Goal: Information Seeking & Learning: Learn about a topic

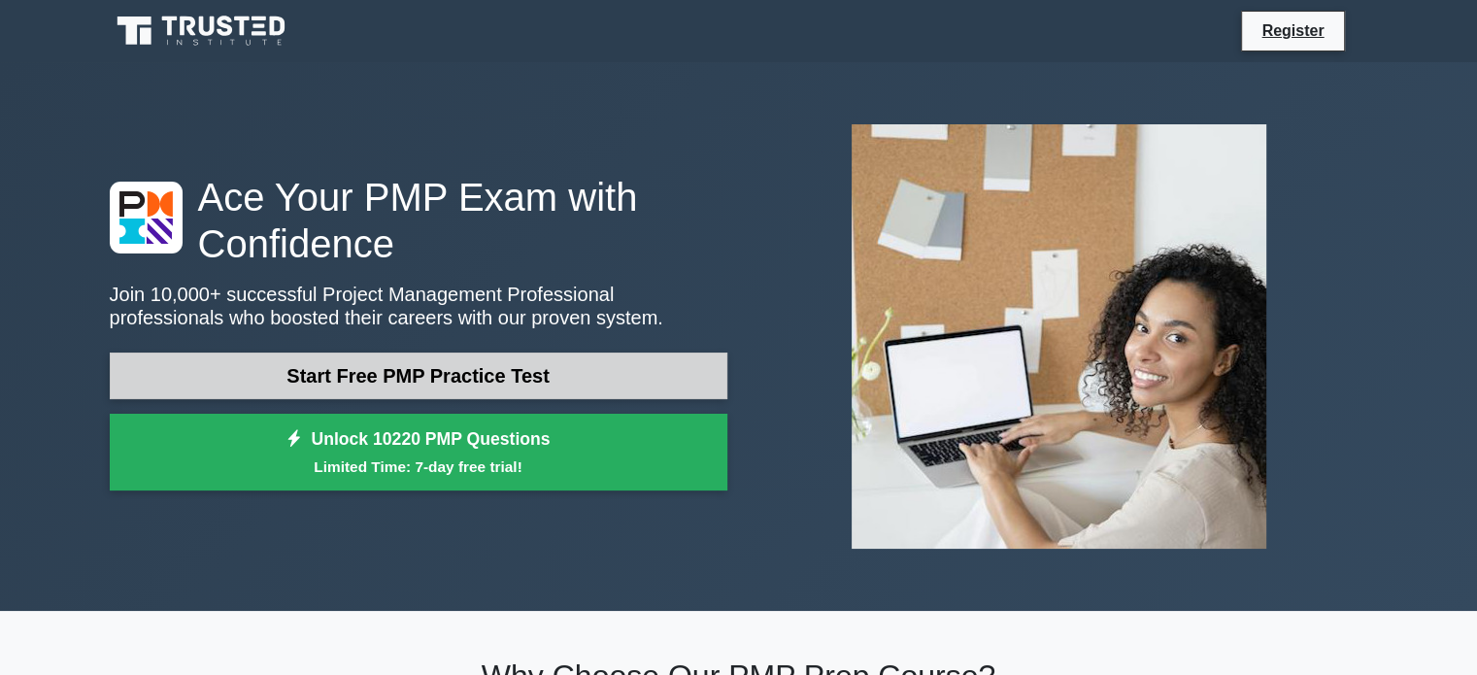
click at [558, 372] on link "Start Free PMP Practice Test" at bounding box center [419, 375] width 618 height 47
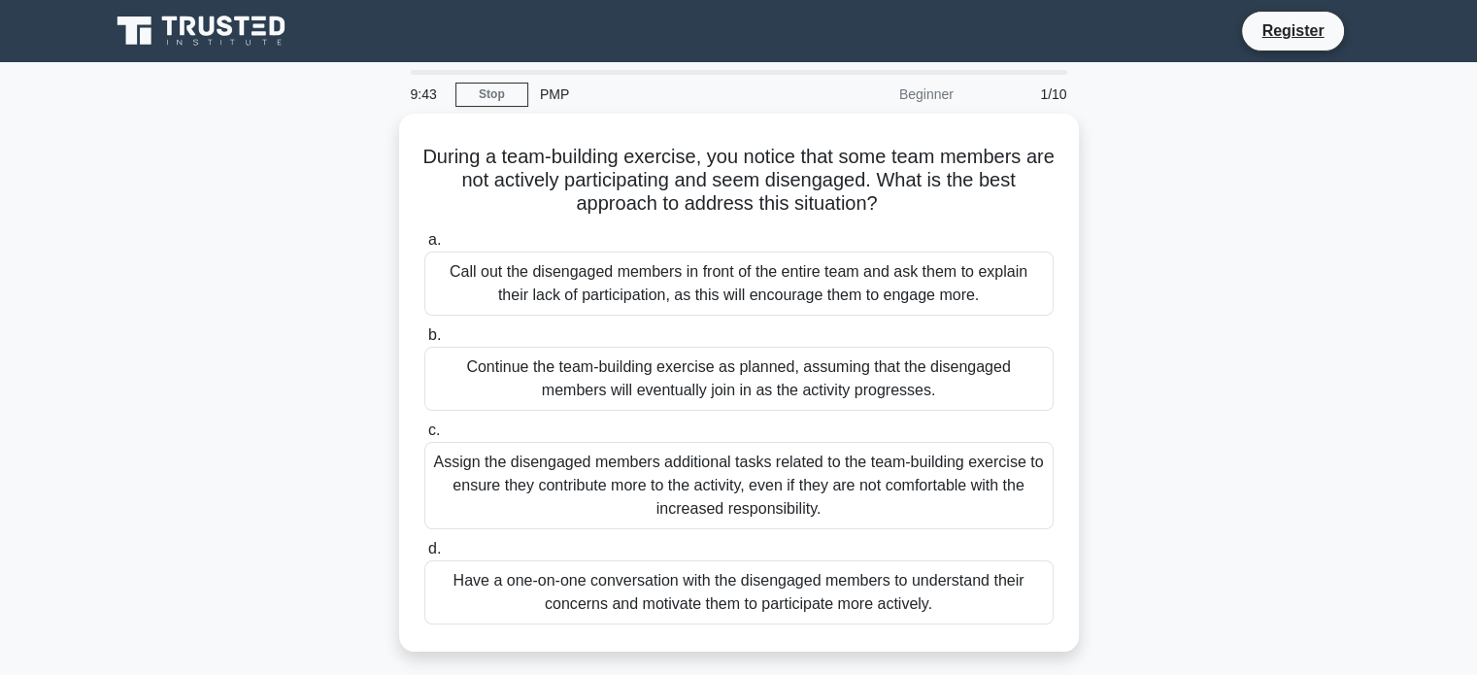
drag, startPoint x: 980, startPoint y: 284, endPoint x: 1398, endPoint y: 170, distance: 433.6
click at [1402, 168] on main "9:43 Stop PMP Beginner 1/10 During a team-building exercise, you notice that so…" at bounding box center [738, 555] width 1477 height 986
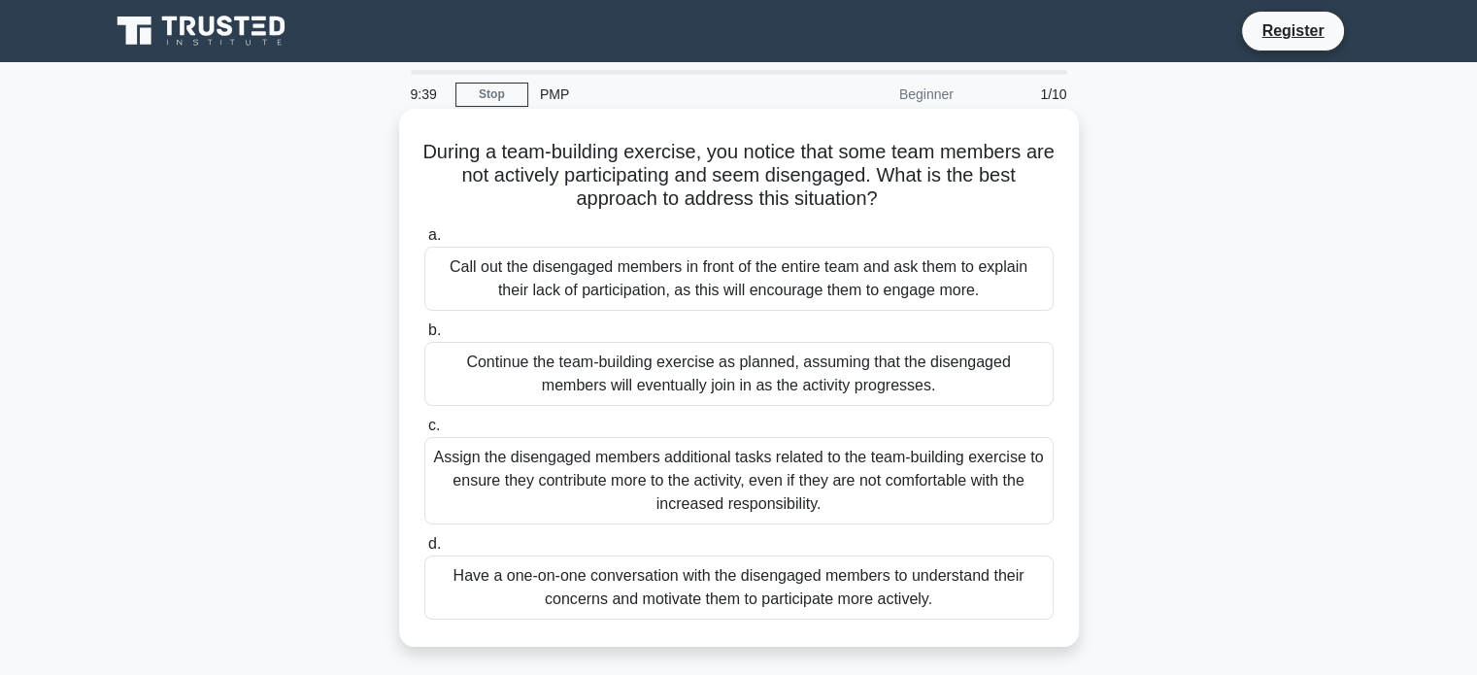
click at [873, 601] on div "Have a one-on-one conversation with the disengaged members to understand their …" at bounding box center [738, 587] width 629 height 64
click at [424, 551] on input "d. Have a one-on-one conversation with the disengaged members to understand the…" at bounding box center [424, 544] width 0 height 13
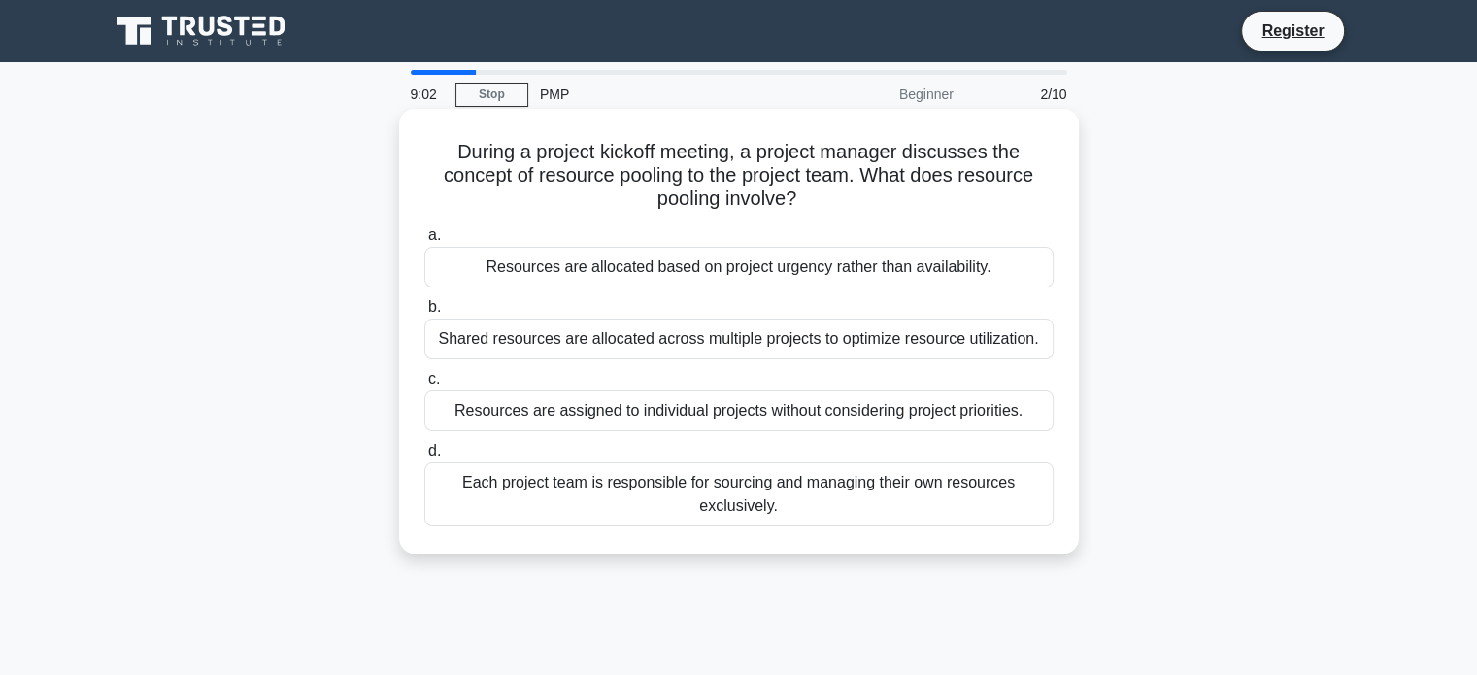
click at [808, 347] on div "Shared resources are allocated across multiple projects to optimize resource ut…" at bounding box center [738, 338] width 629 height 41
click at [424, 314] on input "b. Shared resources are allocated across multiple projects to optimize resource…" at bounding box center [424, 307] width 0 height 13
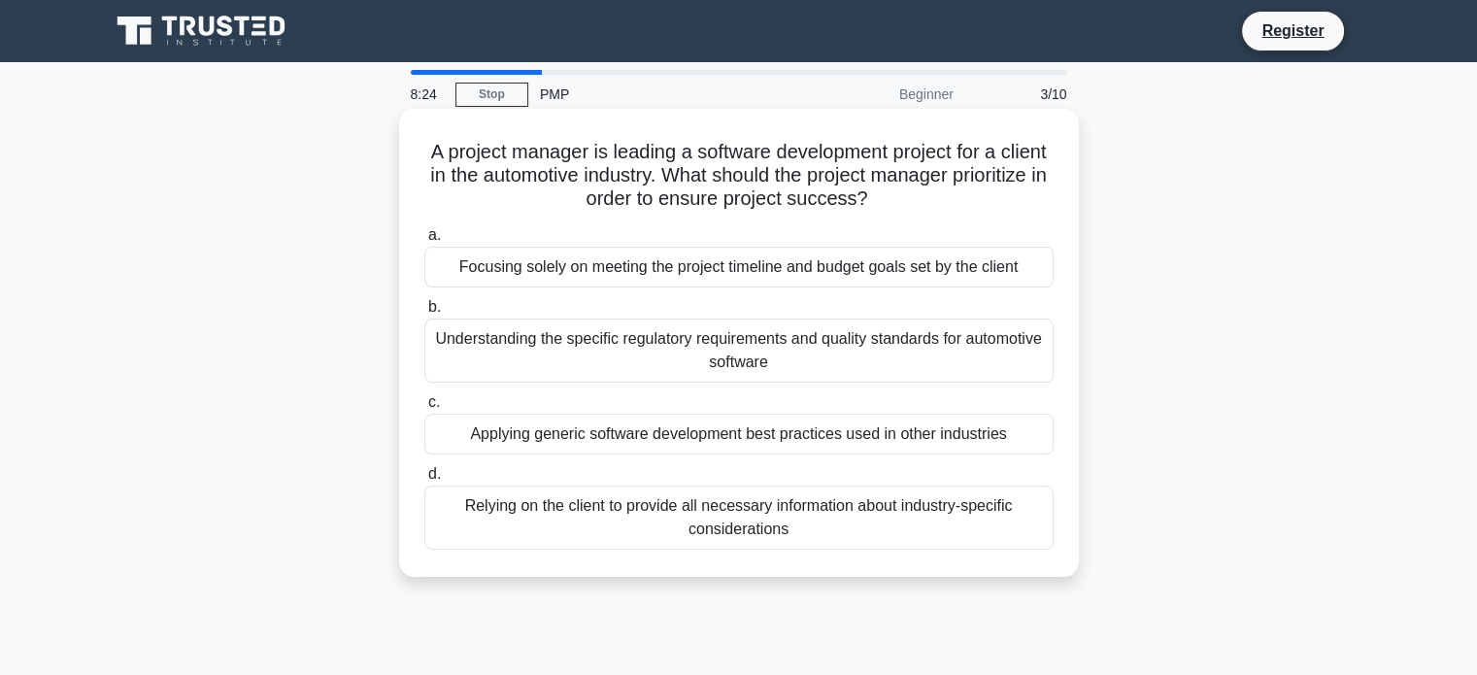
click at [788, 370] on div "Understanding the specific regulatory requirements and quality standards for au…" at bounding box center [738, 350] width 629 height 64
click at [424, 314] on input "b. Understanding the specific regulatory requirements and quality standards for…" at bounding box center [424, 307] width 0 height 13
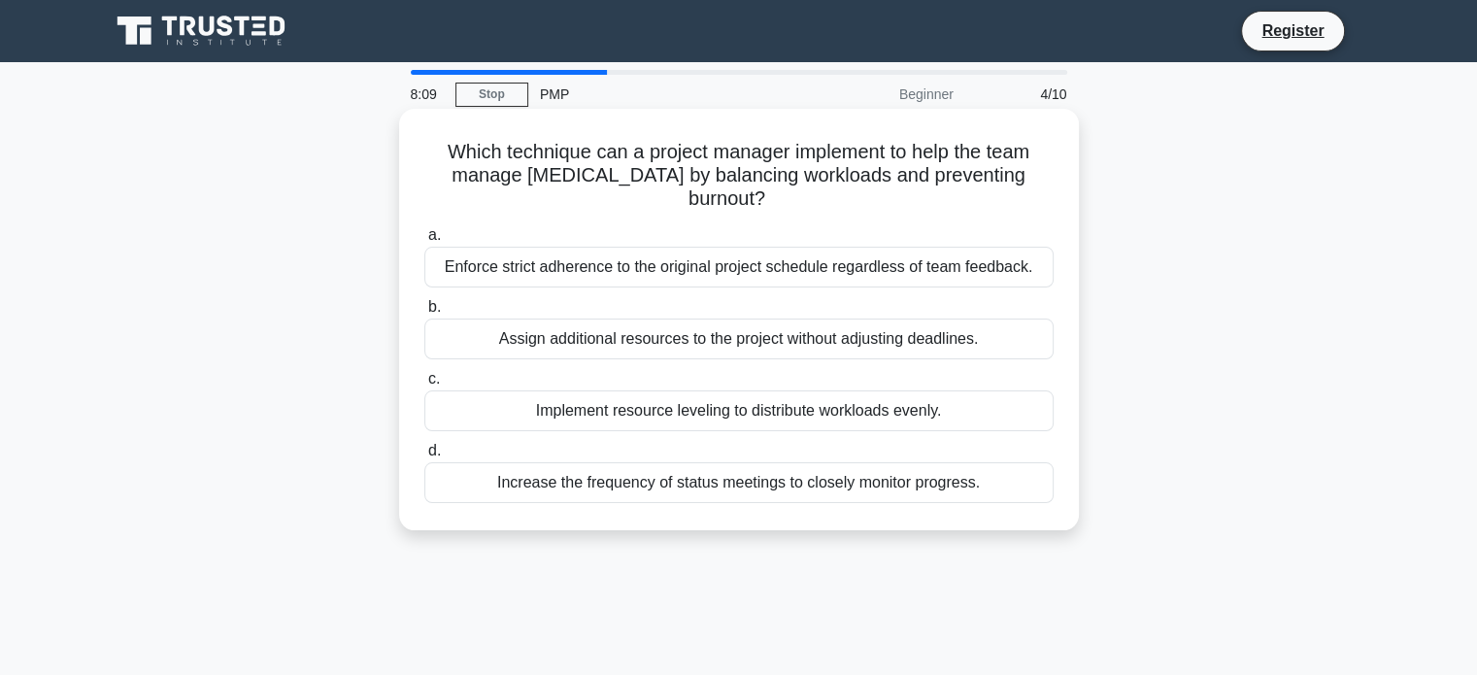
click at [939, 413] on div "Implement resource leveling to distribute workloads evenly." at bounding box center [738, 410] width 629 height 41
click at [424, 385] on input "c. Implement resource leveling to distribute workloads evenly." at bounding box center [424, 379] width 0 height 13
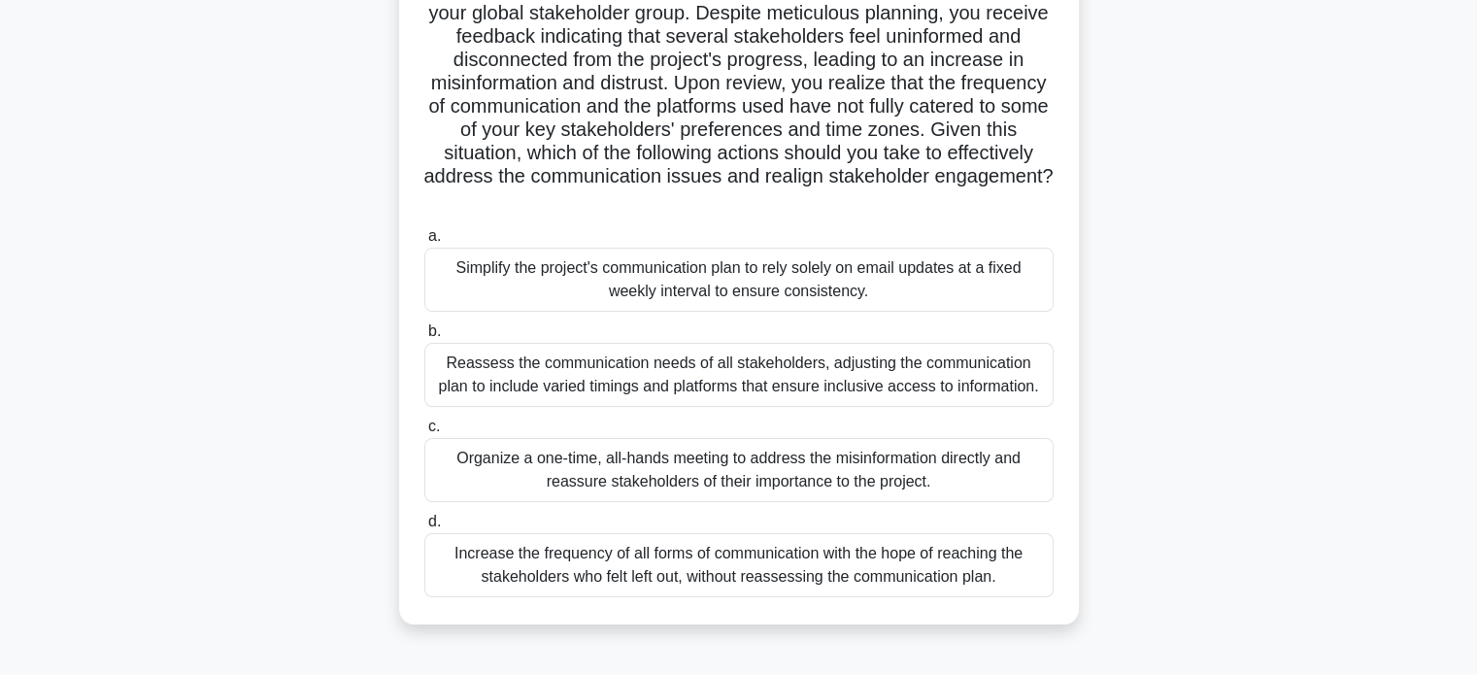
scroll to position [262, 0]
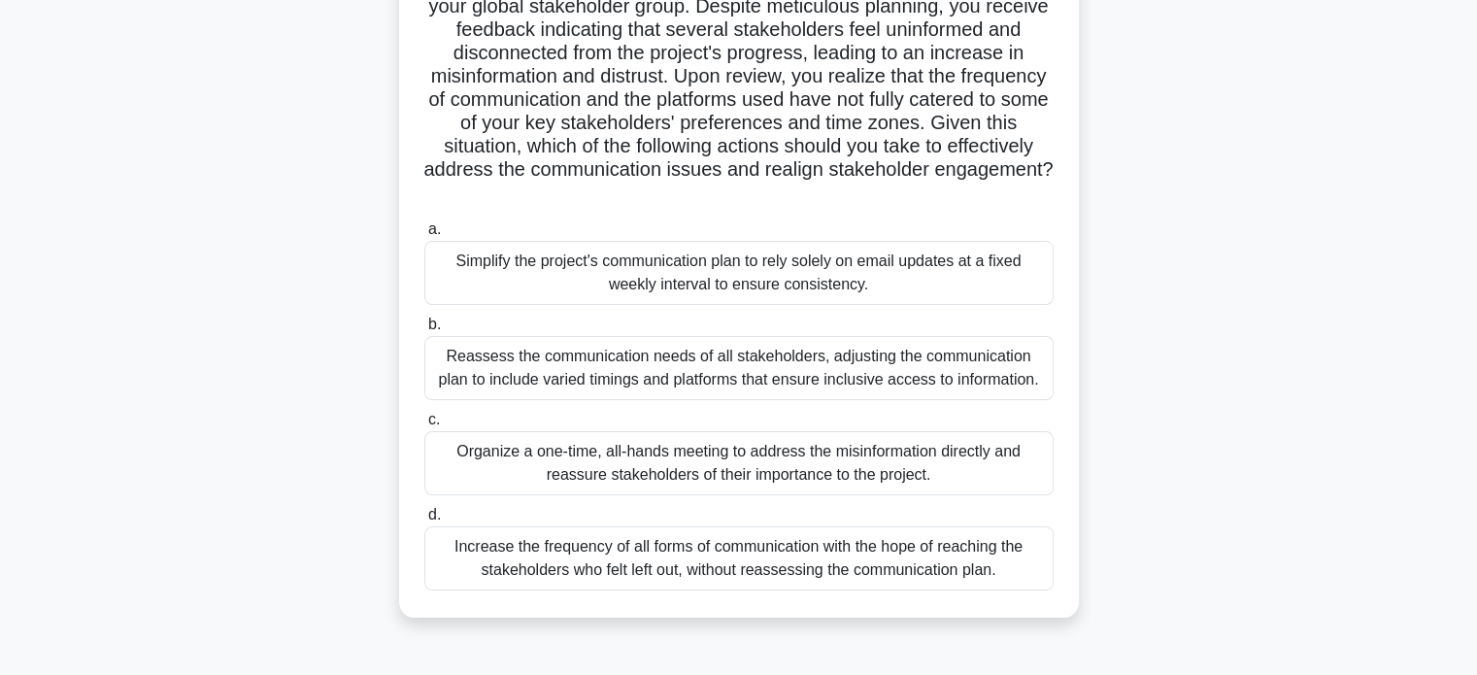
click at [879, 354] on div "Reassess the communication needs of all stakeholders, adjusting the communicati…" at bounding box center [738, 368] width 629 height 64
click at [424, 331] on input "b. Reassess the communication needs of all stakeholders, adjusting the communic…" at bounding box center [424, 324] width 0 height 13
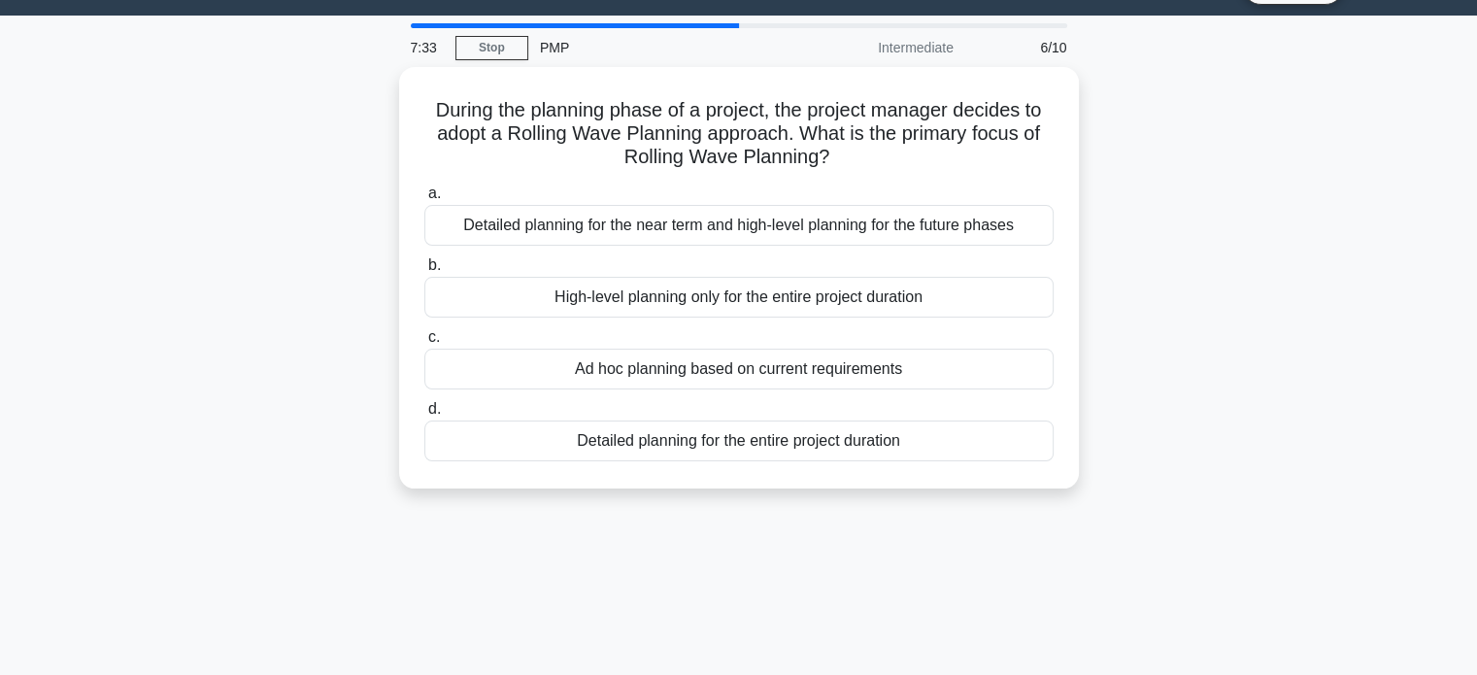
scroll to position [0, 0]
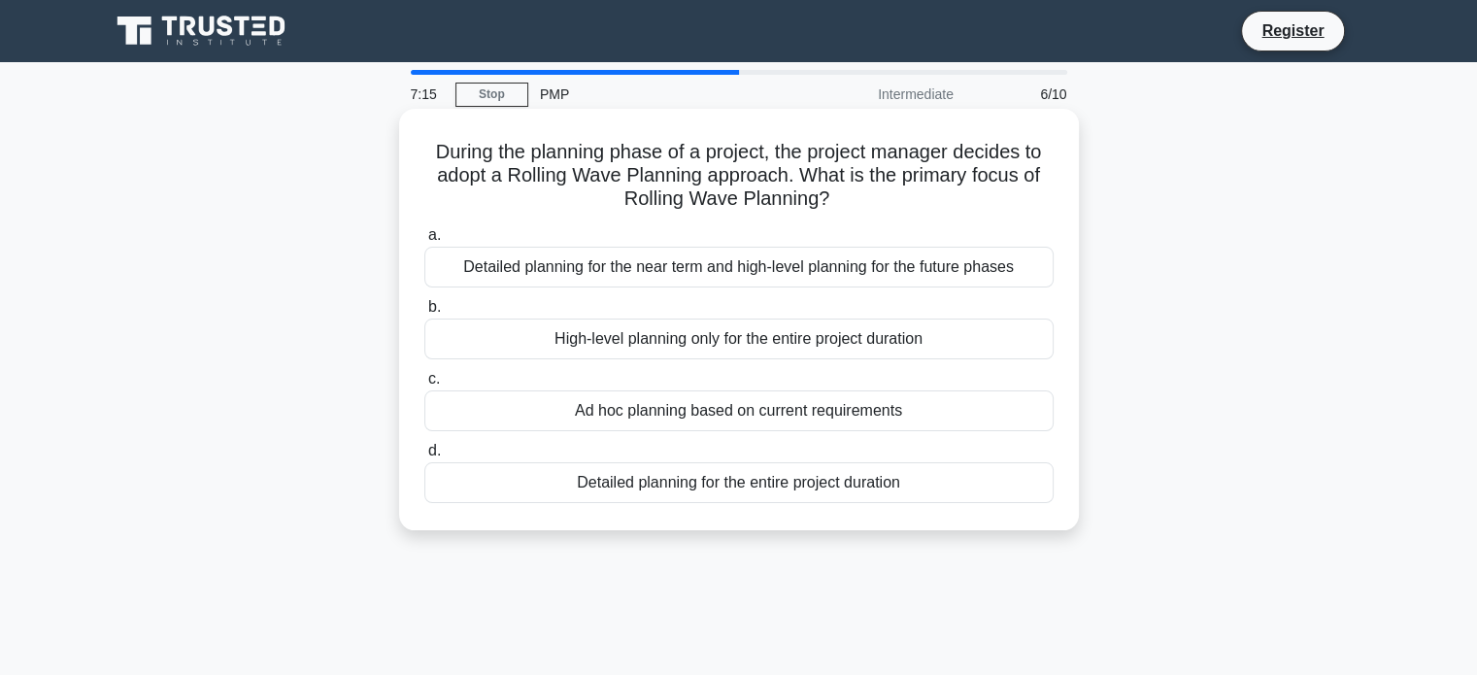
click at [869, 283] on div "Detailed planning for the near term and high-level planning for the future phas…" at bounding box center [738, 267] width 629 height 41
click at [424, 242] on input "a. Detailed planning for the near term and high-level planning for the future p…" at bounding box center [424, 235] width 0 height 13
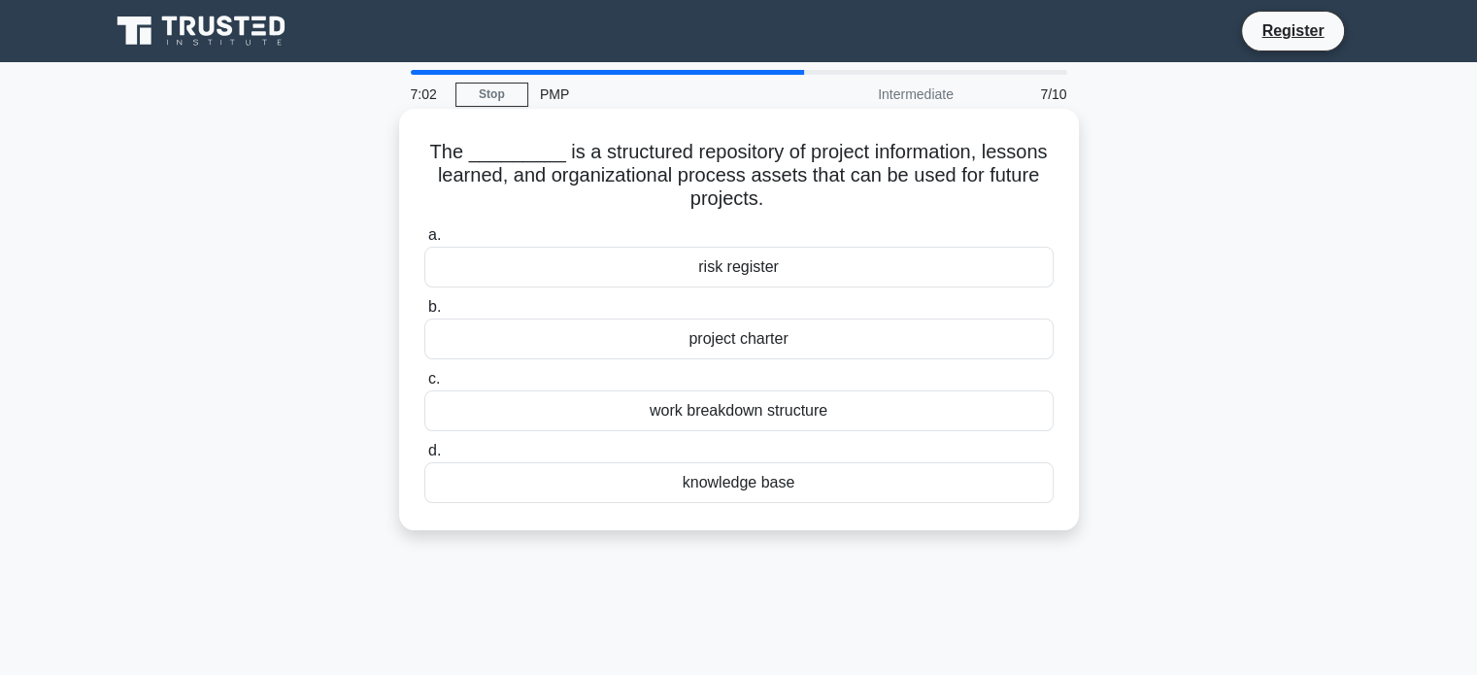
click at [824, 486] on div "knowledge base" at bounding box center [738, 482] width 629 height 41
click at [424, 457] on input "d. knowledge base" at bounding box center [424, 451] width 0 height 13
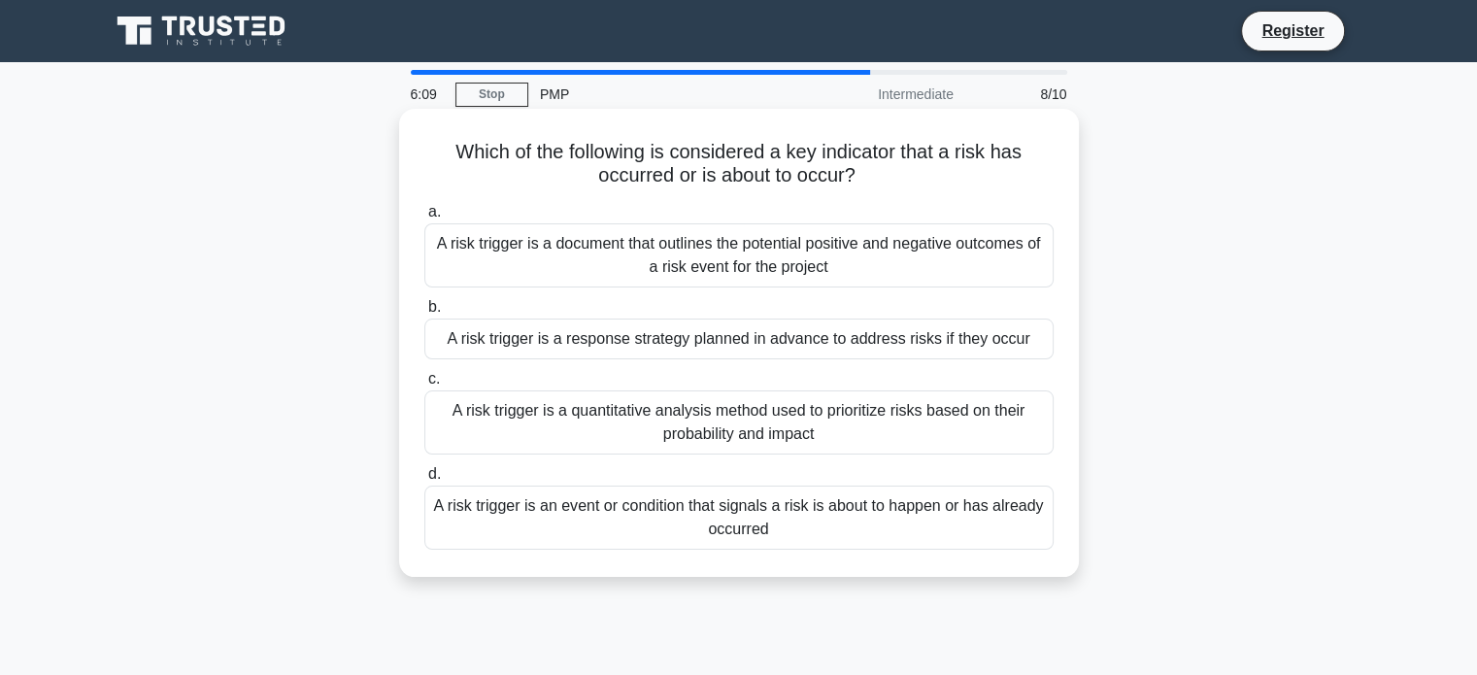
click at [788, 529] on div "A risk trigger is an event or condition that signals a risk is about to happen …" at bounding box center [738, 517] width 629 height 64
click at [424, 481] on input "d. A risk trigger is an event or condition that signals a risk is about to happ…" at bounding box center [424, 474] width 0 height 13
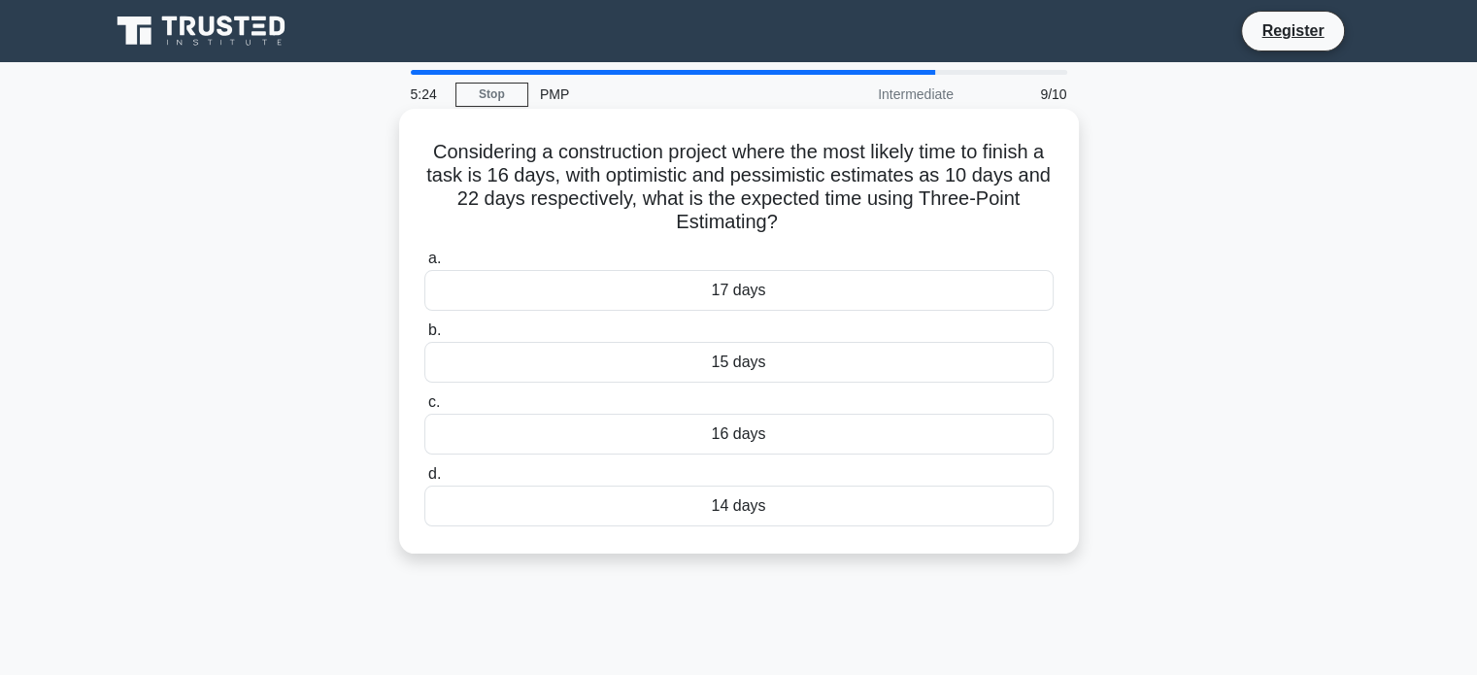
click at [796, 442] on div "16 days" at bounding box center [738, 434] width 629 height 41
click at [424, 409] on input "c. 16 days" at bounding box center [424, 402] width 0 height 13
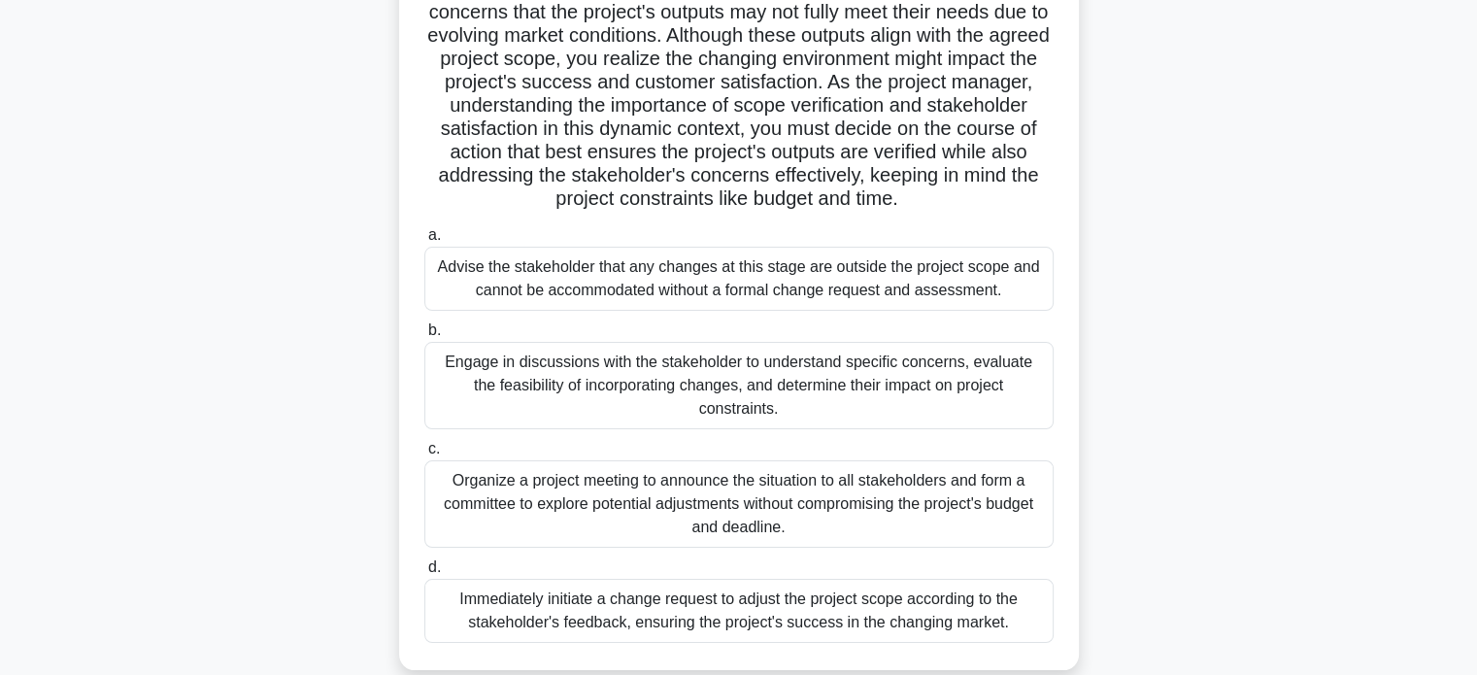
scroll to position [166, 0]
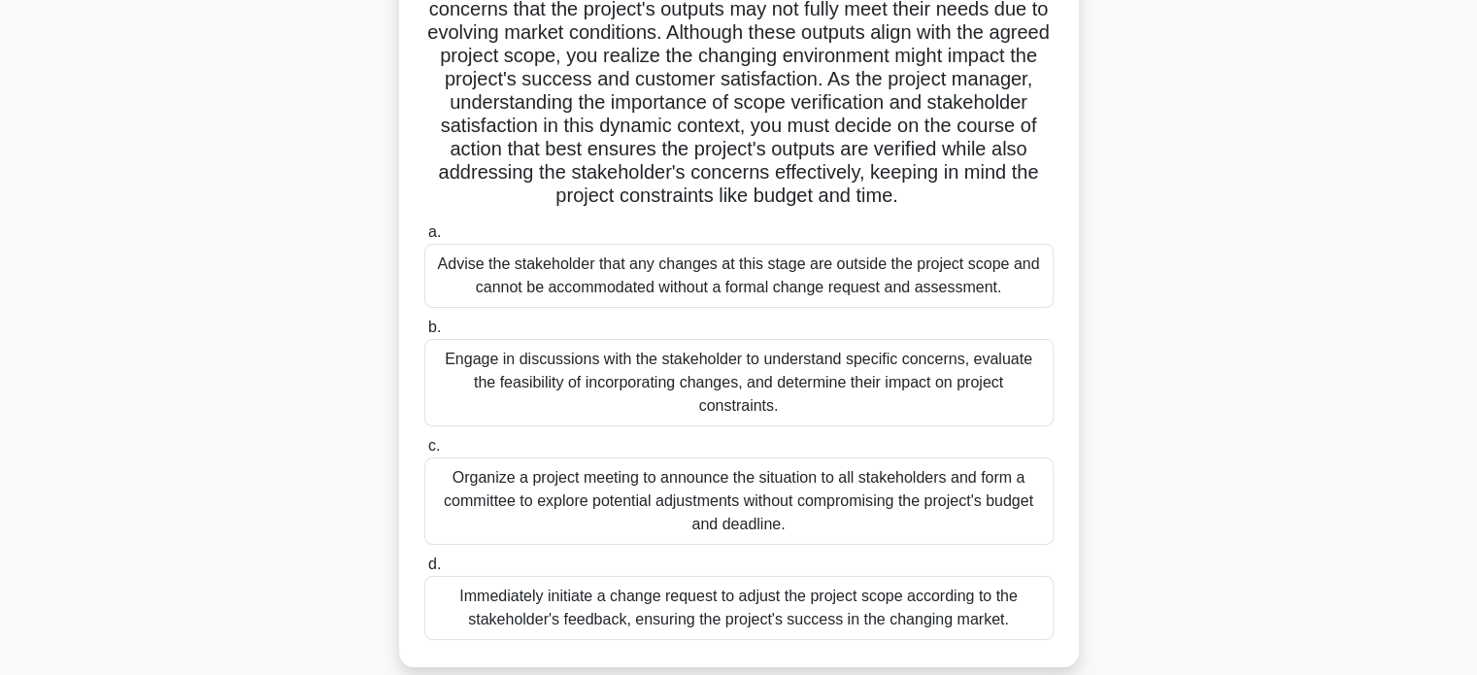
click at [743, 390] on div "Engage in discussions with the stakeholder to understand specific concerns, eva…" at bounding box center [738, 382] width 629 height 87
click at [424, 334] on input "b. Engage in discussions with the stakeholder to understand specific concerns, …" at bounding box center [424, 327] width 0 height 13
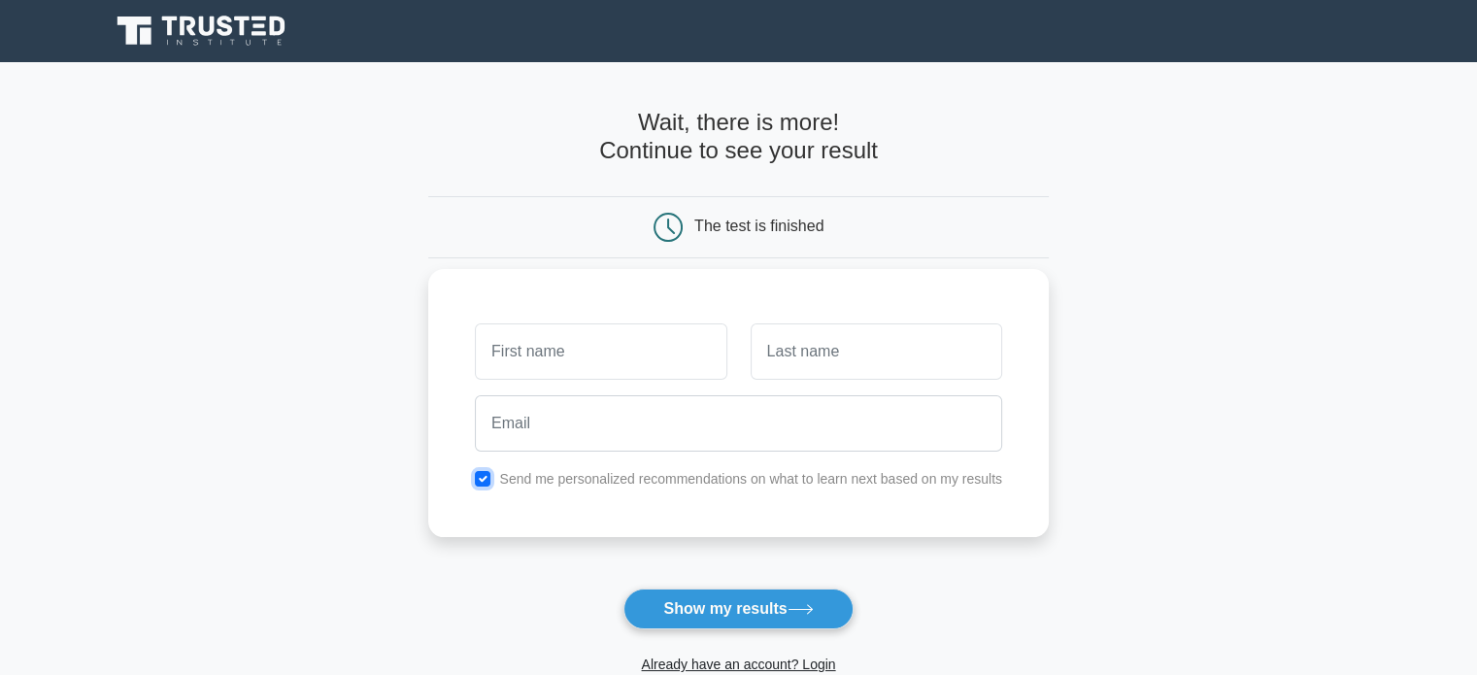
click at [482, 474] on input "checkbox" at bounding box center [483, 479] width 16 height 16
checkbox input "false"
click at [573, 358] on input "text" at bounding box center [600, 351] width 251 height 56
type input "[PERSON_NAME]"
click at [799, 352] on input "text" at bounding box center [876, 351] width 251 height 56
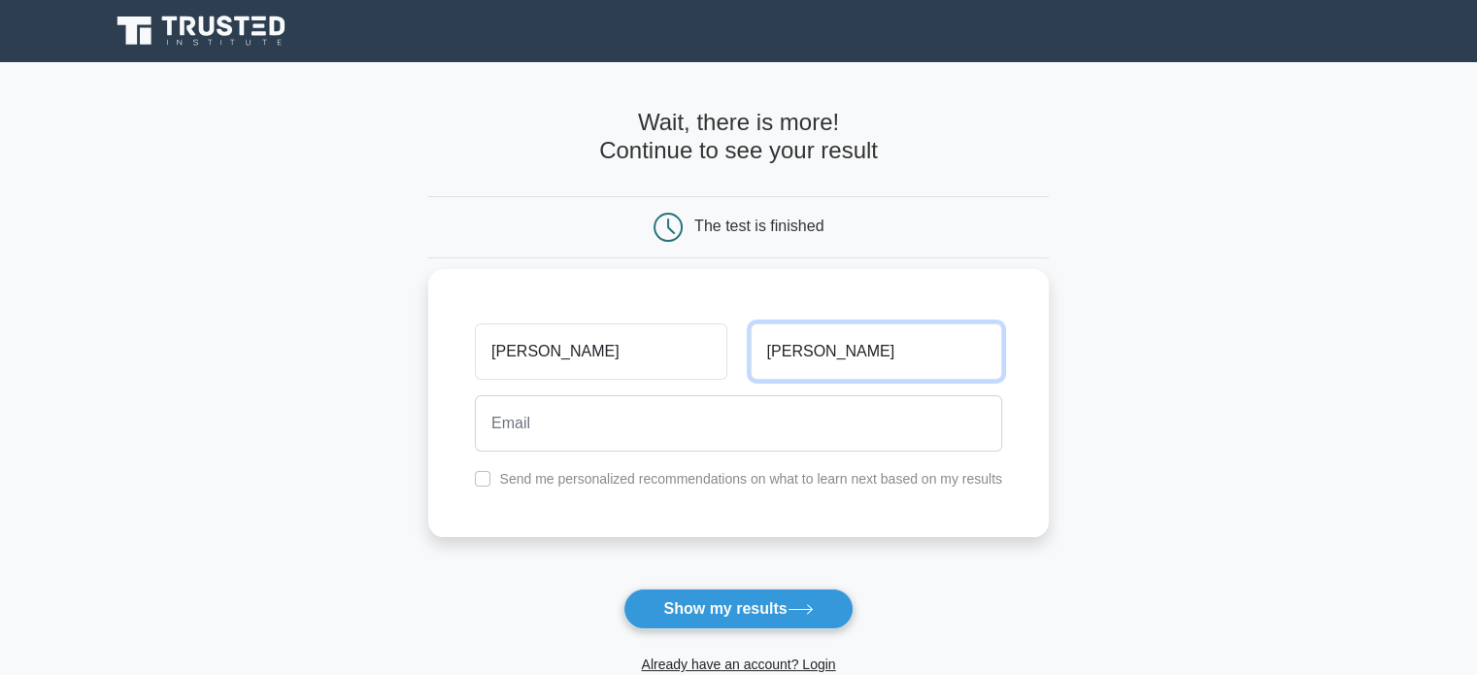
type input "[PERSON_NAME]"
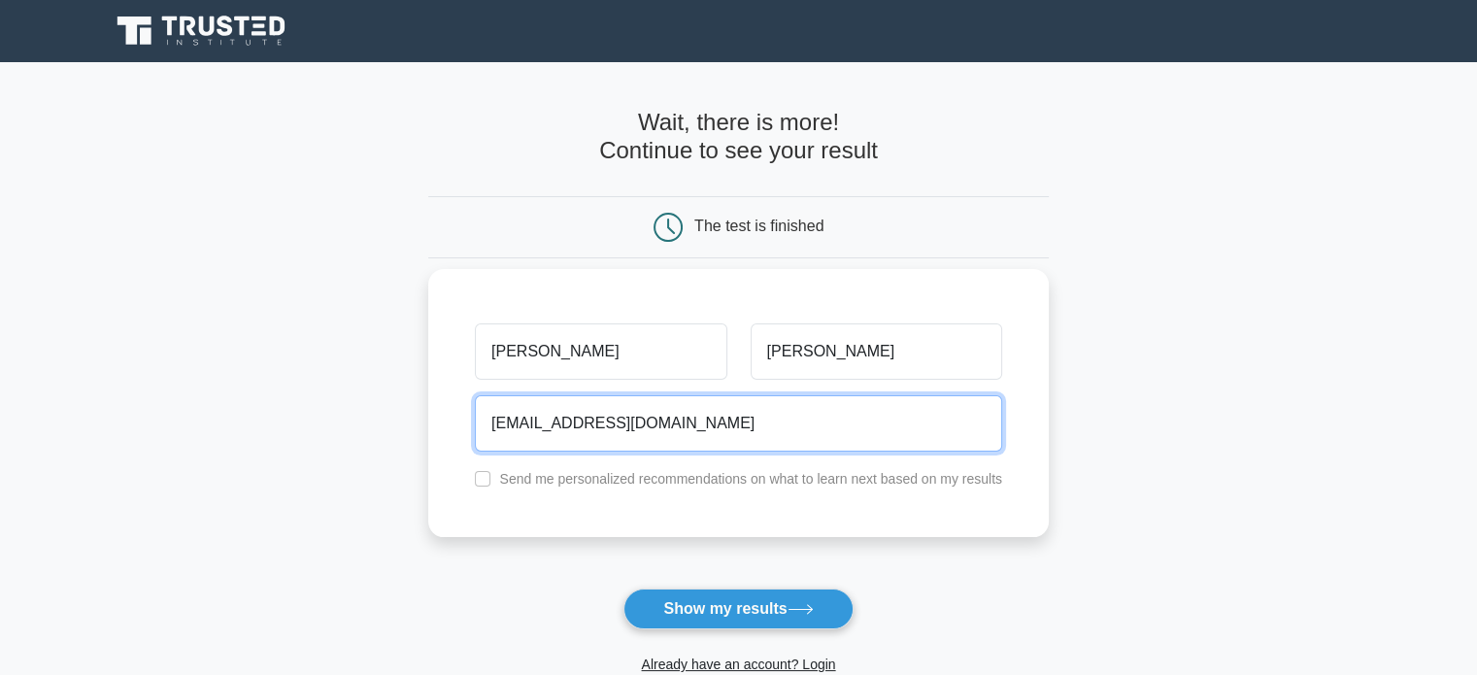
type input "[EMAIL_ADDRESS][DOMAIN_NAME]"
click at [623, 588] on button "Show my results" at bounding box center [737, 608] width 229 height 41
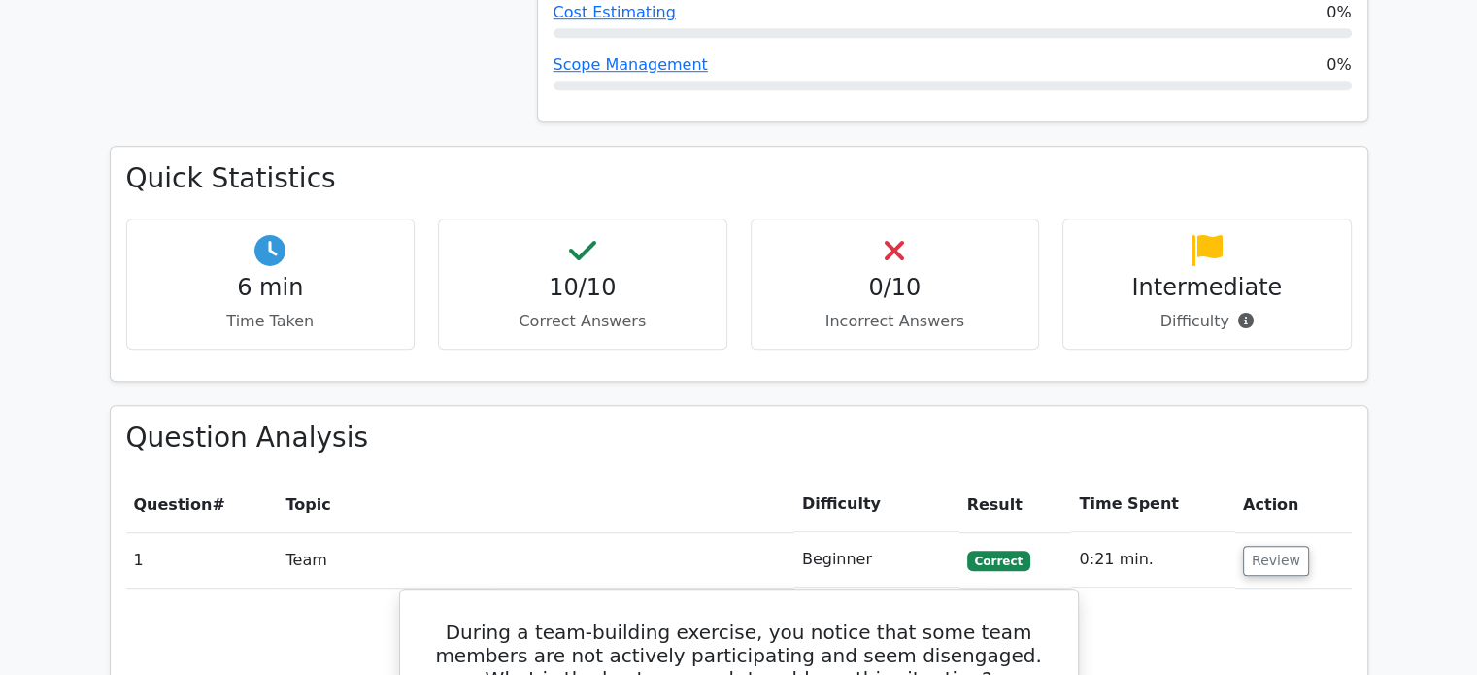
scroll to position [1387, 0]
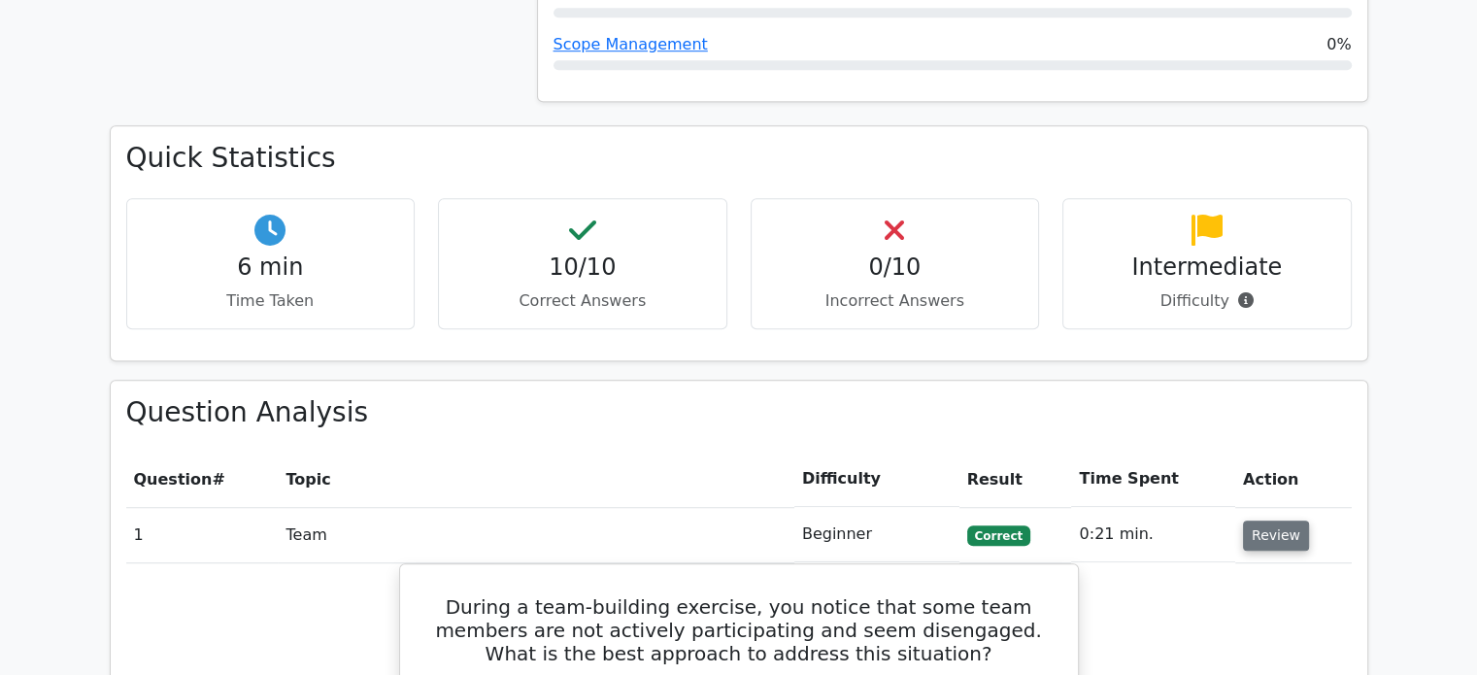
click at [1289, 520] on button "Review" at bounding box center [1276, 535] width 66 height 30
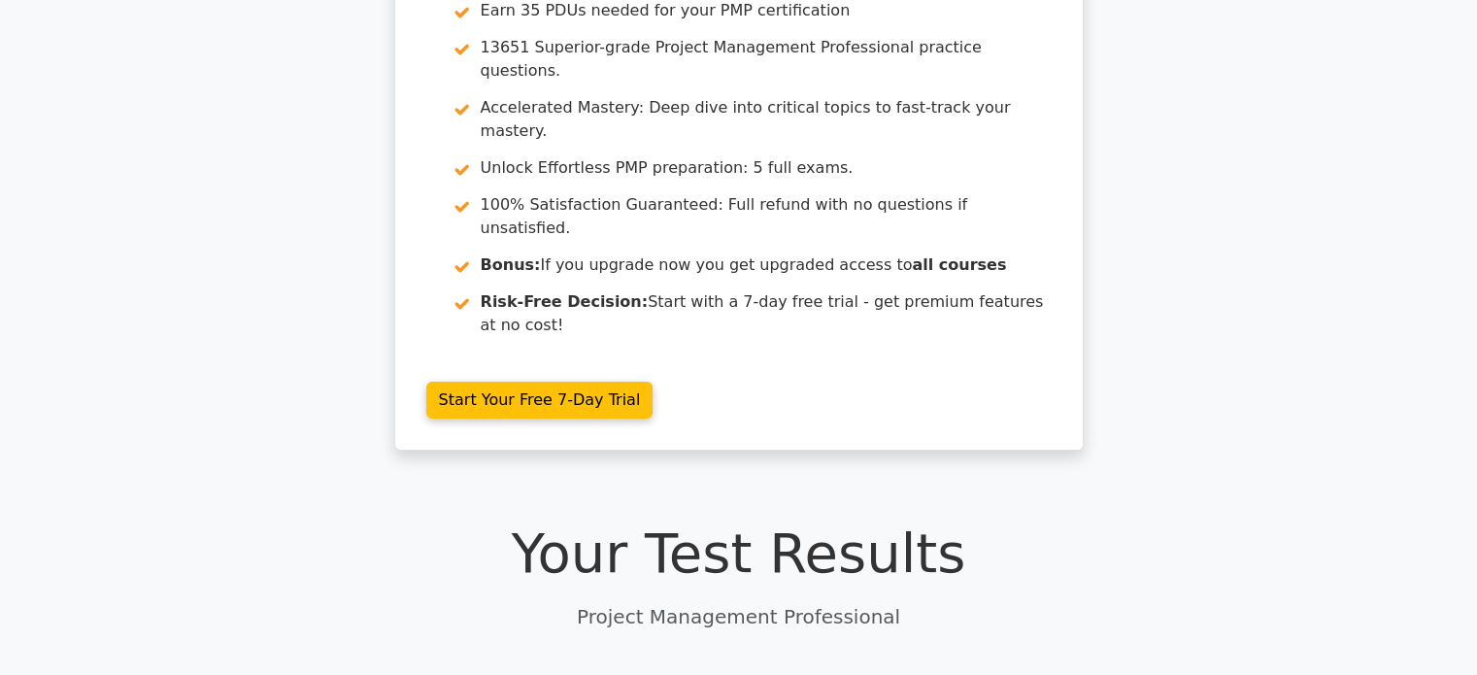
scroll to position [0, 0]
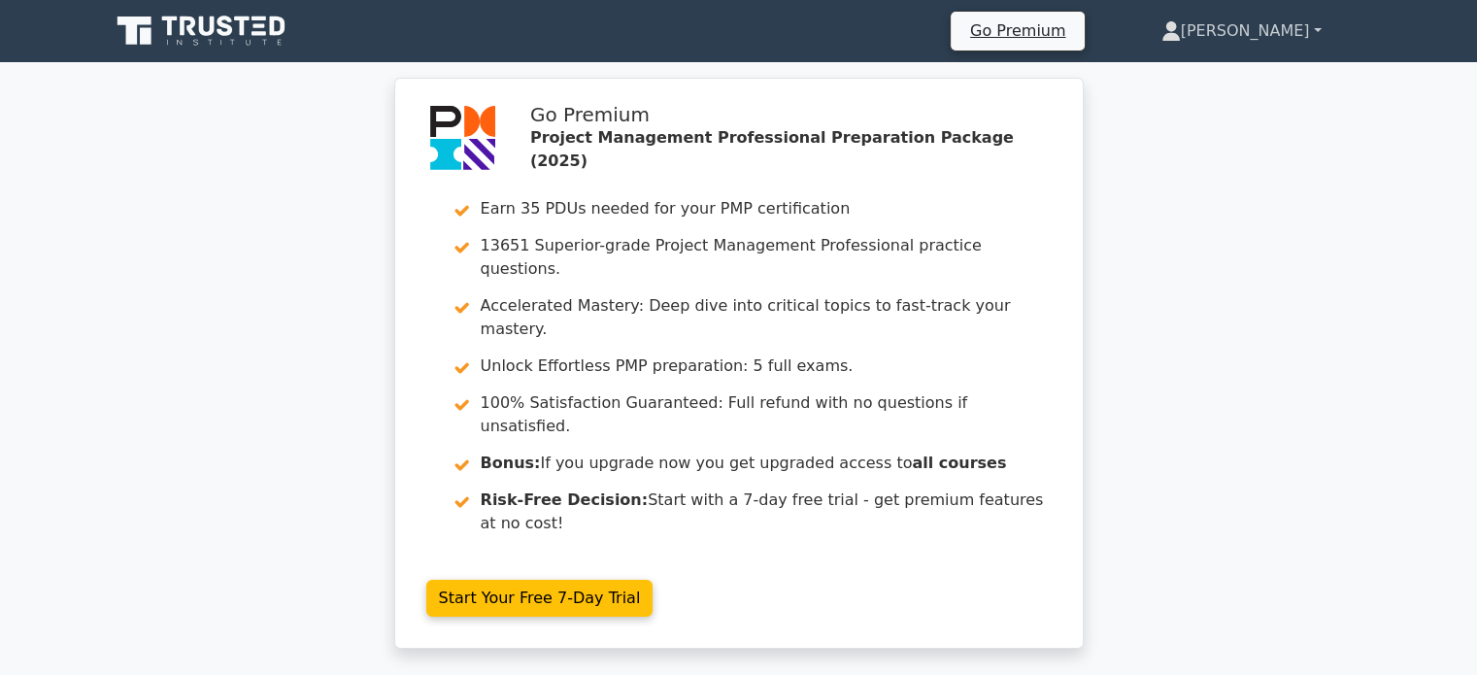
click at [1256, 38] on link "Ashley" at bounding box center [1241, 31] width 253 height 39
click at [1247, 76] on link "Profile" at bounding box center [1192, 76] width 153 height 31
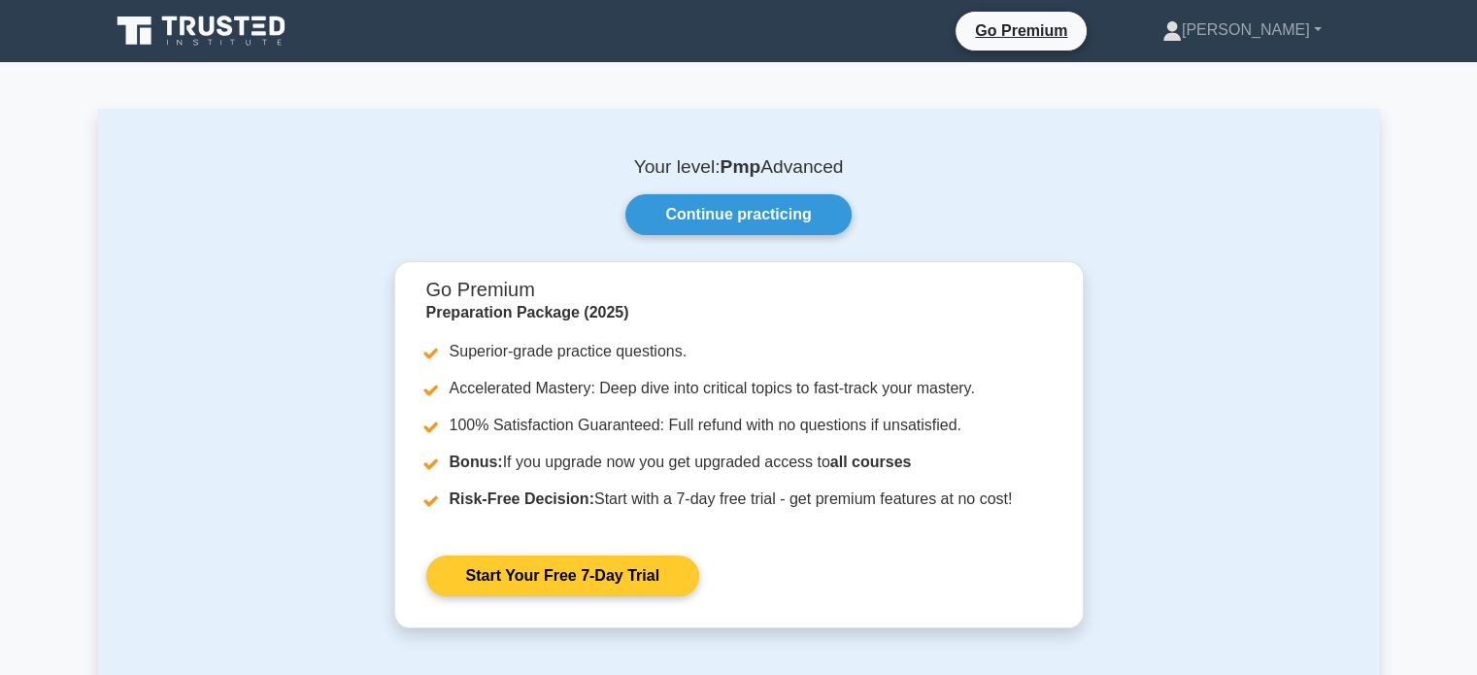
click at [680, 580] on link "Start Your Free 7-Day Trial" at bounding box center [562, 575] width 273 height 41
